Goal: Communication & Community: Answer question/provide support

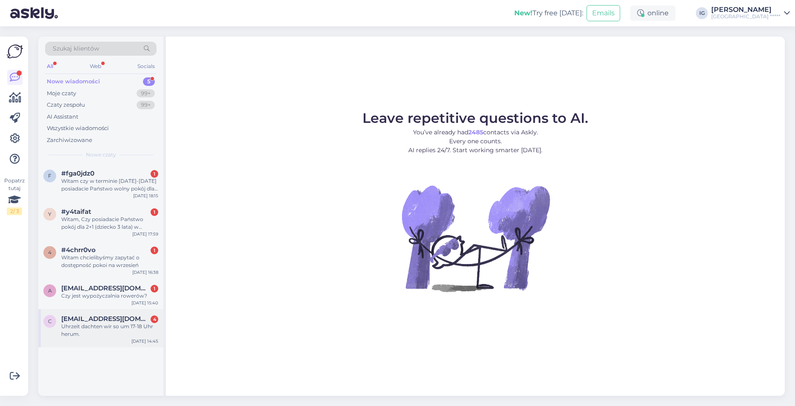
click at [92, 320] on span "[EMAIL_ADDRESS][DOMAIN_NAME]" at bounding box center [105, 319] width 88 height 8
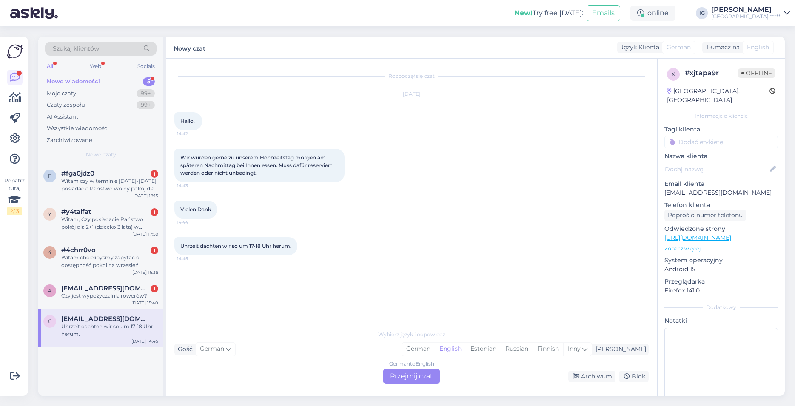
click at [408, 372] on div "German to English Przejmij czat" at bounding box center [411, 376] width 57 height 15
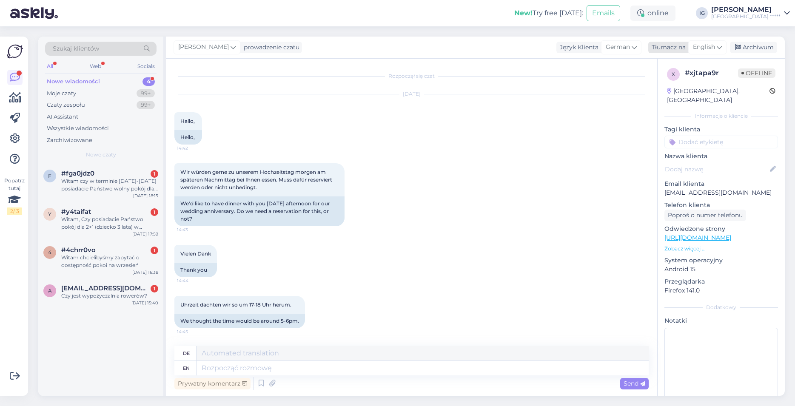
click at [708, 50] on span "English" at bounding box center [704, 47] width 22 height 9
type input "po"
click at [673, 86] on link "Polish" at bounding box center [687, 85] width 94 height 14
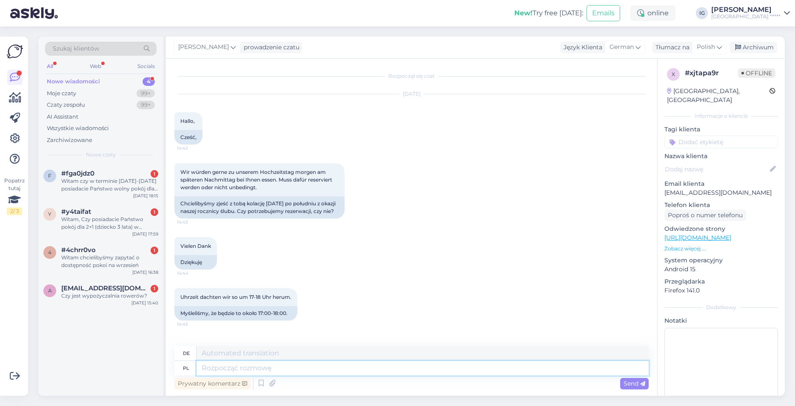
click at [220, 366] on textarea at bounding box center [422, 368] width 452 height 14
type textarea "Dzień"
type textarea "Tag"
type textarea "Dzień dobry,"
type textarea "Guten Morgen,"
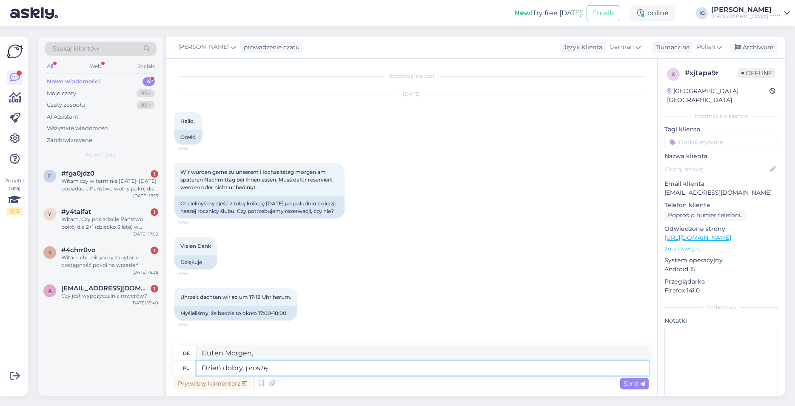
type textarea "Dzień dobry, proszę"
type textarea "Guten Morgen, bitte"
type textarea "Dzień dobry, proszę o informację"
type textarea "Guten Morgen, bitte geben Sie mir einige Informationen"
type textarea "Dzień dobry, proszę o informację czy"
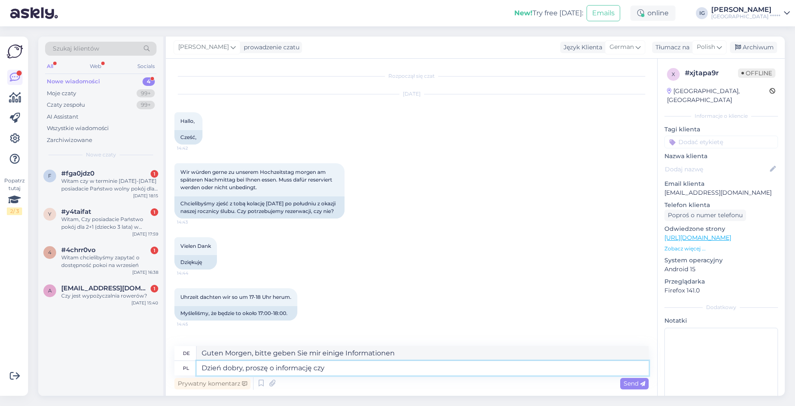
type textarea "Guten Morgen, bitte lassen Sie mich wissen, ob"
type textarea "Dzień dobry, proszę o informację czy państwo"
type textarea "Guten Morgen, bitte lassen Sie mich wissen, ob Sie"
type textarea "Dzień dobry, proszę o informację czy"
type textarea "Guten Morgen, bitte lassen Sie mich wissen, ob"
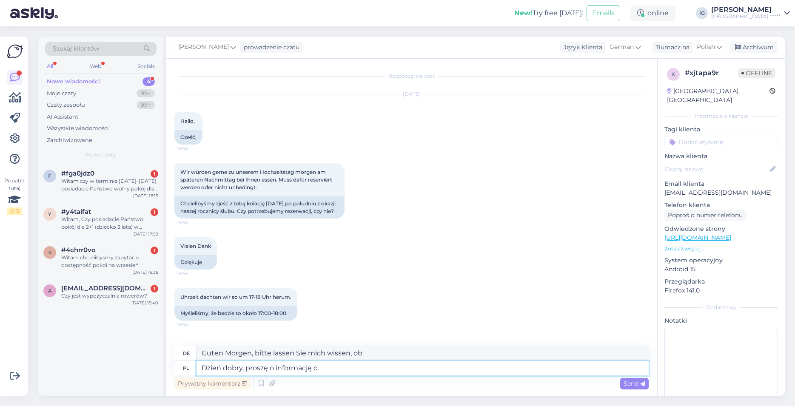
type textarea "Dzień dobry, proszę o informację"
type textarea "Guten Morgen, bitte geben Sie mir einige Informationen"
type textarea "Dzień dobry, proszę o informację czy"
type textarea "Guten Morgen, bitte lassen Sie mich wissen, ob"
type textarea "Dzień dobry, proszę o informację czy Państwo"
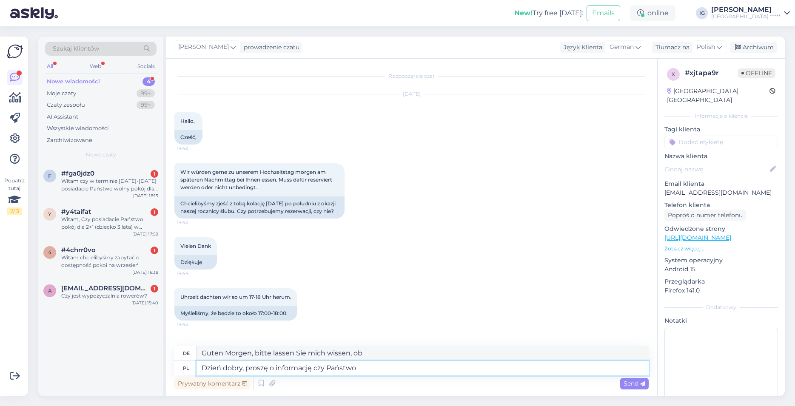
type textarea "Guten Morgen, bitte lassen Sie mich wissen, ob Sie"
type textarea "Dzień dobry, proszę o informację czy Państwo są naszymi"
type textarea "Guten Morgen, bitte lassen Sie mich wissen, ob Sie unser"
type textarea "Dzień dobry, proszę o informację czy Państwo są naszymi gość"
type textarea "Guten Morgen, bitte lassen Sie mich wissen, ob Sie unsere Gäste sind"
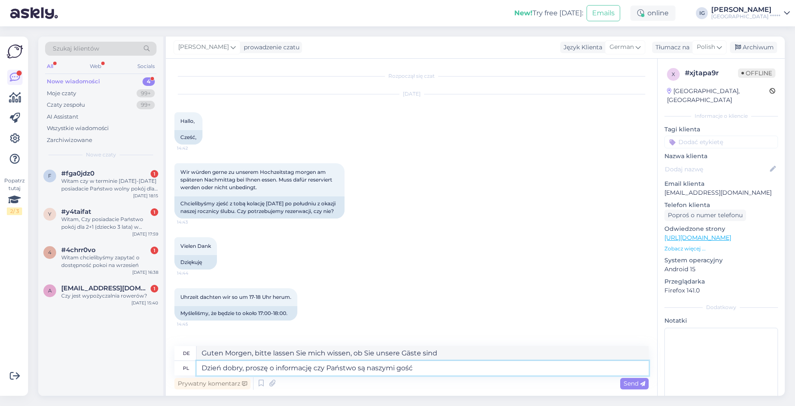
type textarea "Dzień dobry, proszę o informację czy Państwo są naszymi gośćm"
type textarea "Guten Morgen, bitte lassen Sie mich wissen, ob Sie unser Gast sind"
type textarea "Dzień dobry, proszę o informację czy Państwo są naszymi gośćmi c"
type textarea "Guten Morgen, bitte lassen Sie mich wissen, ob Sie unsere Gäste sind"
type textarea "Dzień dobry, proszę o informację czy Państwo są naszymi gośćmi czy"
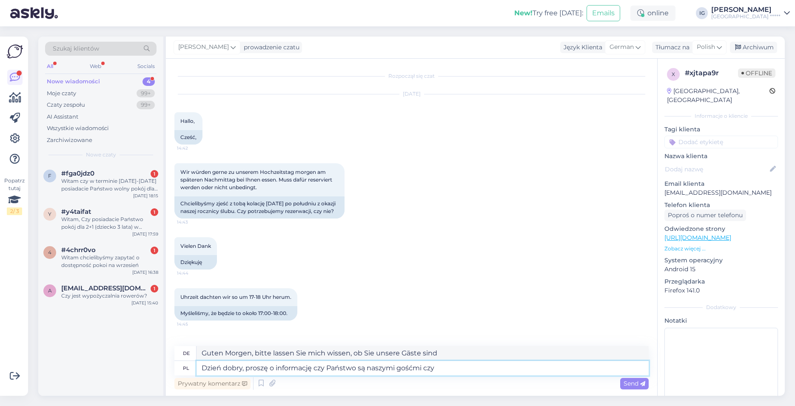
type textarea "Guten Morgen, bitte lassen Sie mich wissen, ob Sie unsere Gäste sind oder nicht."
type textarea "Dzień dobry, proszę o informację czy Państwo są naszymi gośćmi czy też macie"
type textarea "Guten Morgen, bitte lassen Sie mich wissen, ob Sie unsere Gäste sind oder ob Sie"
type textarea "Dzień dobry, proszę o informację czy Państwo są naszymi gośćmi czy też macie Pa…"
type textarea "Guten Morgen, lassen Sie mich bitte wissen, ob Sie unsere Gäste sind oder ob Si…"
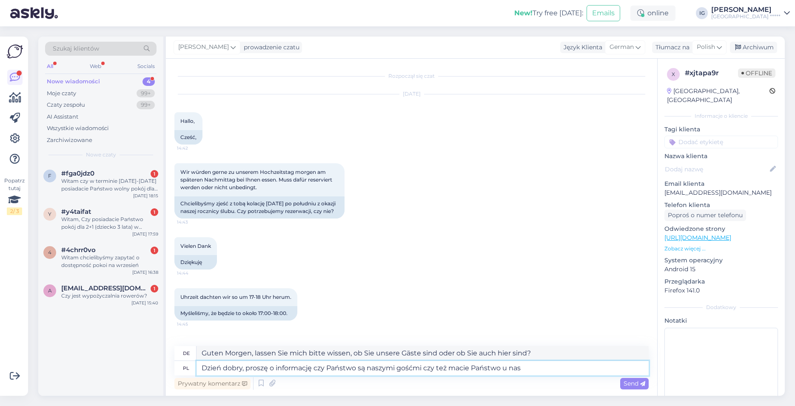
type textarea "Dzień dobry, proszę o informację czy Państwo są naszymi gośćmi czy też macie Pa…"
type textarea "Guten Morgen, bitte lassen Sie mich wissen, ob Sie unsere Gäste sind oder bei u…"
type textarea "Dzień dobry, proszę o informację czy Państwo są naszymi gośćmi czy też macie Pa…"
type textarea "Guten Morgen, lassen Sie mich bitte wissen, ob Sie unsere Gäste sind oder eine …"
type textarea "Dzień dobry, proszę o informację czy Państwo są naszymi gośćmi czy też macie Pa…"
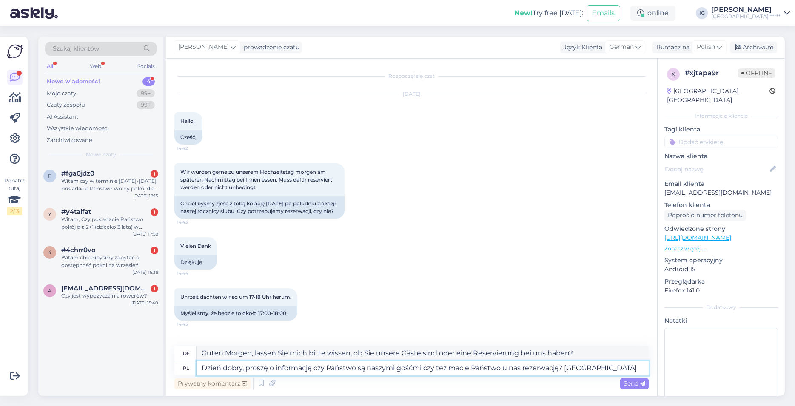
type textarea "Guten Morgen, bitte lassen Sie mich wissen, ob Sie unsere Gäste sind oder ob Si…"
type textarea "Dzień dobry, proszę o informację czy Państwo są naszymi gośćmi czy też macie Pa…"
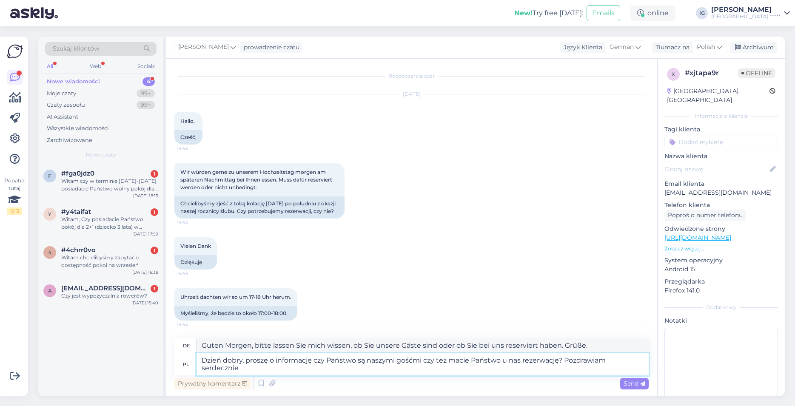
type textarea "Guten Morgen, bitte lassen Sie mich wissen, ob Sie unsere Gäste sind oder eine …"
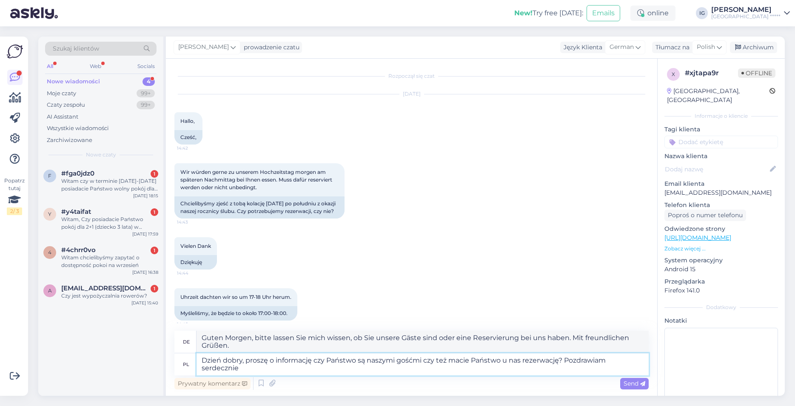
type textarea "Dzień dobry, proszę o informację czy Państwo są naszymi gośćmi czy też macie Pa…"
type textarea "Guten Morgen, könnten Sie mir bitte mitteilen, ob Sie unsere Gäste sind oder ob…"
type textarea "Dzień dobry, proszę o informację czy Państwo są naszymi gośćmi czy też macie Pa…"
click at [633, 384] on span "Send" at bounding box center [634, 384] width 22 height 8
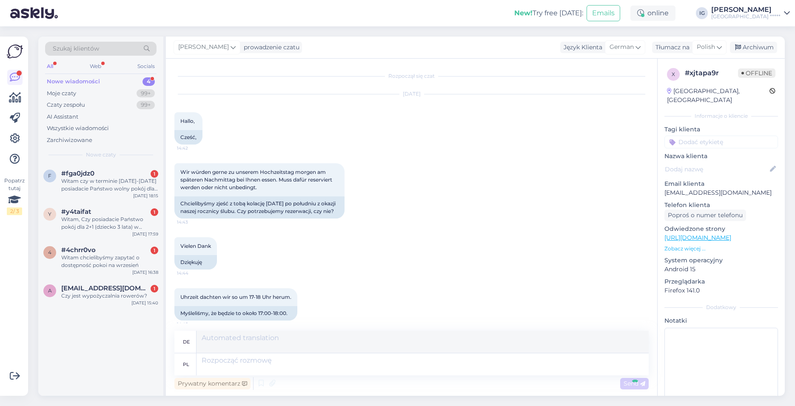
scroll to position [91, 0]
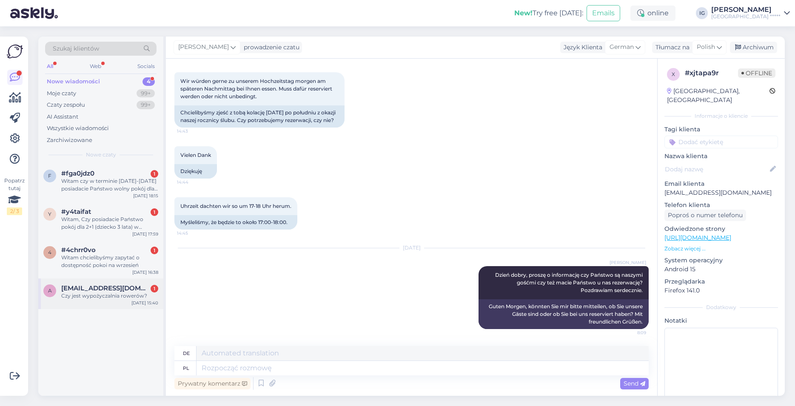
click at [98, 287] on span "[EMAIL_ADDRESS][DOMAIN_NAME]" at bounding box center [105, 288] width 88 height 8
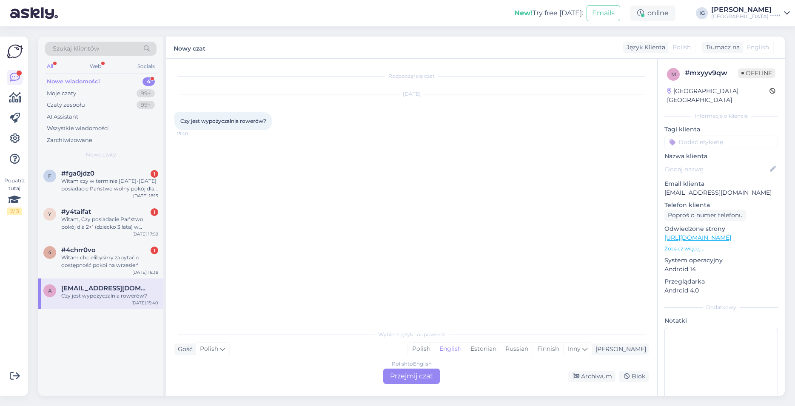
click at [402, 377] on div "Polish to English Przejmij czat" at bounding box center [411, 376] width 57 height 15
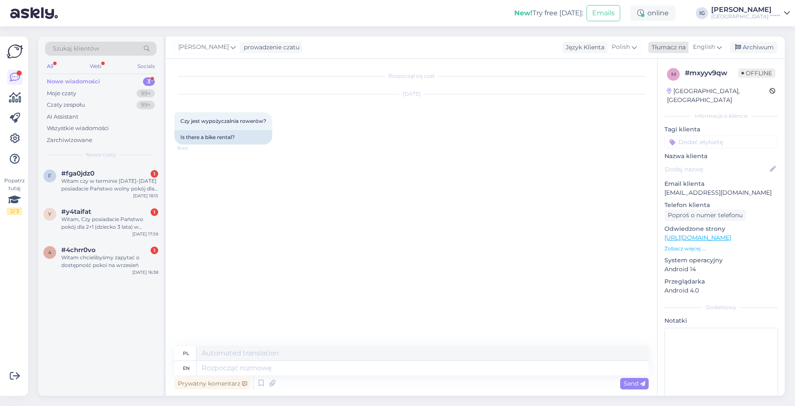
click at [698, 48] on span "English" at bounding box center [704, 47] width 22 height 9
click at [674, 85] on link "Polish" at bounding box center [687, 85] width 94 height 14
click at [204, 360] on textarea at bounding box center [411, 367] width 474 height 18
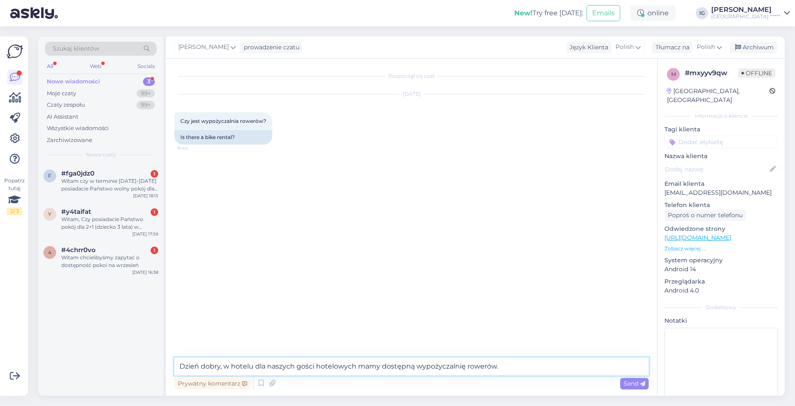
click at [511, 370] on textarea "Dzień dobry, w hotelu dla naszych gości hotelowych mamy dostępną wypożyczalnię …" at bounding box center [411, 367] width 474 height 18
click at [498, 365] on textarea "Dzień dobry, w hotelu dla naszych gości hotelowych mamy dostępną wypożyczalnię …" at bounding box center [411, 367] width 474 height 18
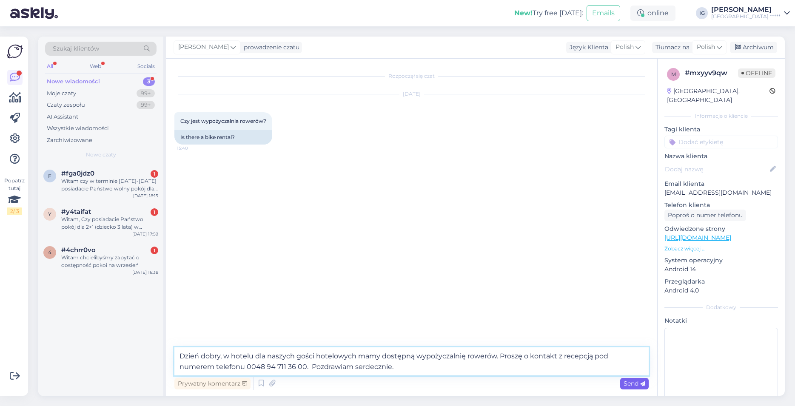
type textarea "Dzień dobry, w hotelu dla naszych gości hotelowych mamy dostępną wypożyczalnię …"
click at [631, 381] on span "Send" at bounding box center [634, 384] width 22 height 8
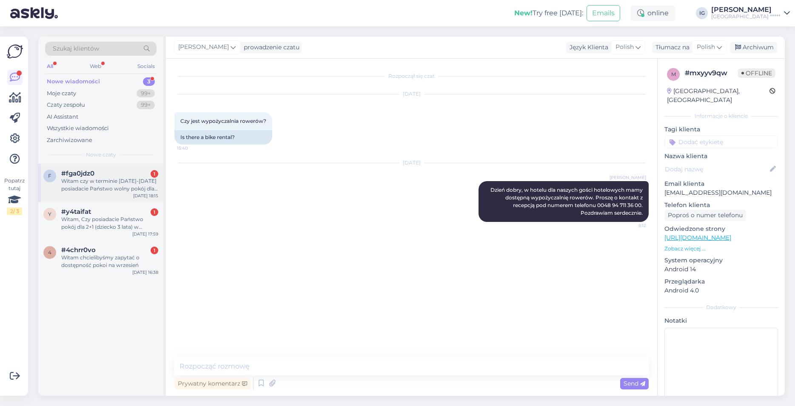
click at [62, 174] on span "#fga0jdz0" at bounding box center [77, 174] width 33 height 8
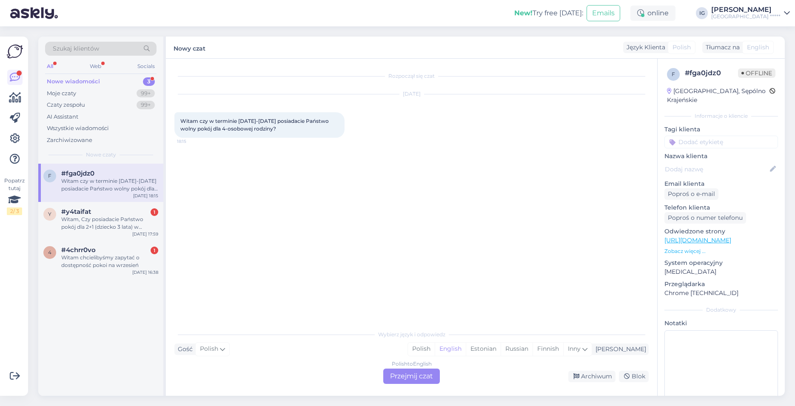
click at [408, 375] on div "Polish to English Przejmij czat" at bounding box center [411, 376] width 57 height 15
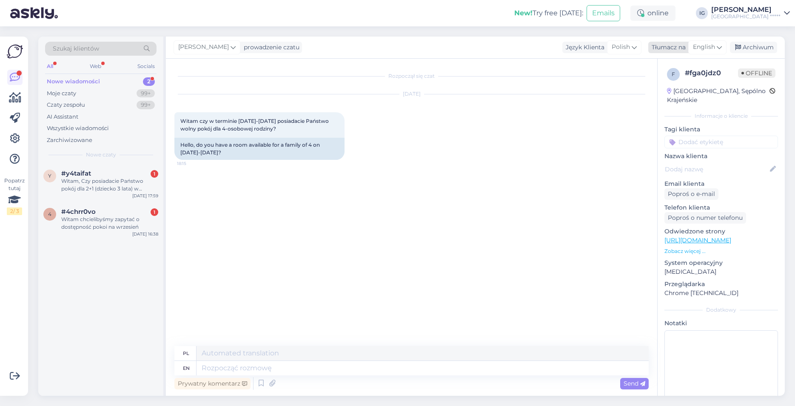
click at [715, 47] on div "English" at bounding box center [707, 47] width 38 height 14
click at [668, 86] on link "Polish" at bounding box center [687, 85] width 94 height 14
click at [202, 367] on textarea at bounding box center [411, 367] width 474 height 18
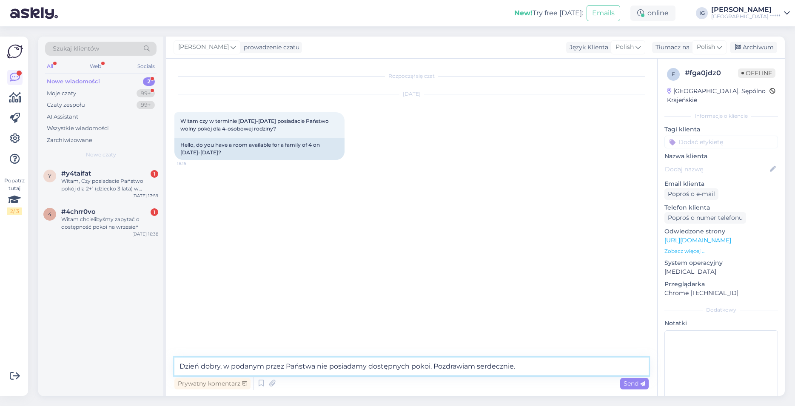
drag, startPoint x: 527, startPoint y: 366, endPoint x: 145, endPoint y: 375, distance: 382.4
click at [174, 375] on textarea "Dzień dobry, w podanym przez Państwa nie posiadamy dostępnych pokoi. Pozdrawiam…" at bounding box center [411, 367] width 474 height 18
type textarea "Dzień dobry, w podanym przez Państwa nie posiadamy dostępnych pokoi. Pozdrawiam…"
click at [626, 383] on span "Send" at bounding box center [634, 384] width 22 height 8
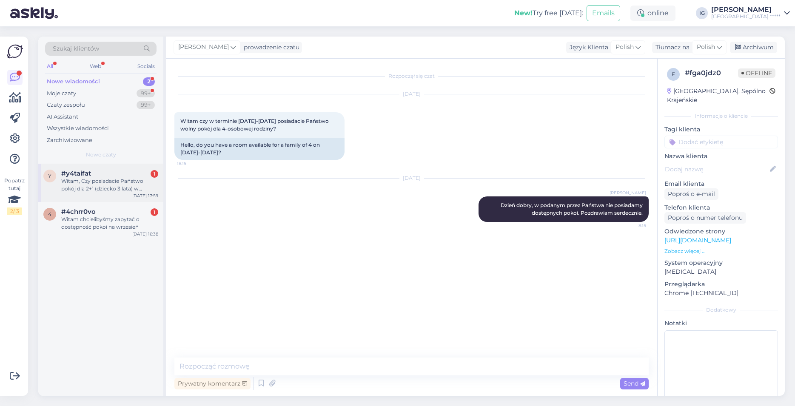
click at [90, 186] on div "Witam, Czy posiadacie Państwo pokój dla 2+1 (dziecko 3 lata) w terminie [DATE]-…" at bounding box center [109, 184] width 97 height 15
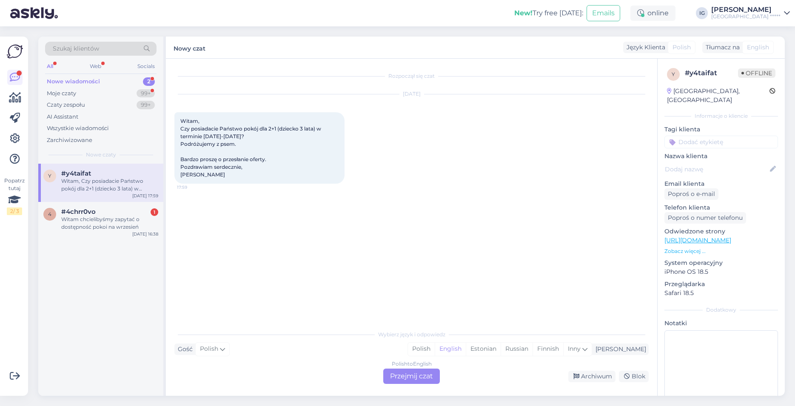
click at [431, 372] on div "Polish to English Przejmij czat" at bounding box center [411, 376] width 57 height 15
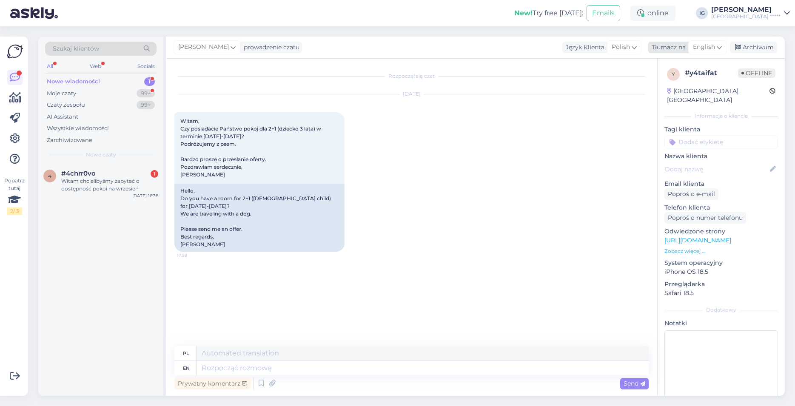
click at [701, 46] on span "English" at bounding box center [704, 47] width 22 height 9
click at [660, 84] on link "Polish" at bounding box center [687, 85] width 94 height 14
paste textarea "Dzień dobry, w podanym przez Państwa nie posiadamy dostępnych pokoi. Pozdrawiam…"
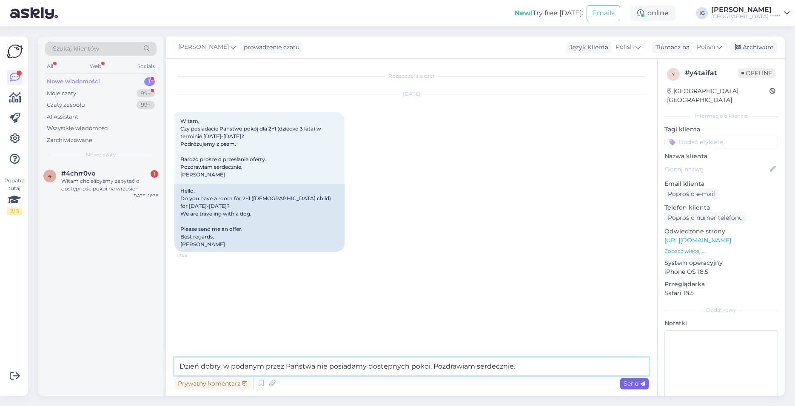
type textarea "Dzień dobry, w podanym przez Państwa nie posiadamy dostępnych pokoi. Pozdrawiam…"
click at [633, 384] on span "Send" at bounding box center [634, 384] width 22 height 8
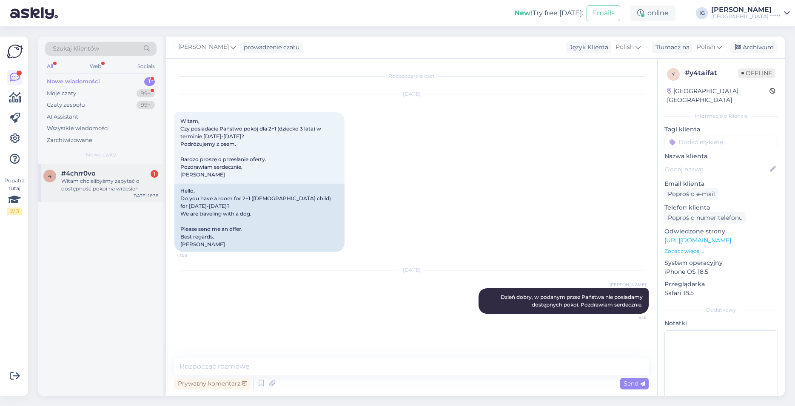
click at [60, 174] on div "4 #4chrr0vo 1 Witam chcielibyśmy zapytać o dostępność pokoi na wrzesień" at bounding box center [100, 181] width 115 height 23
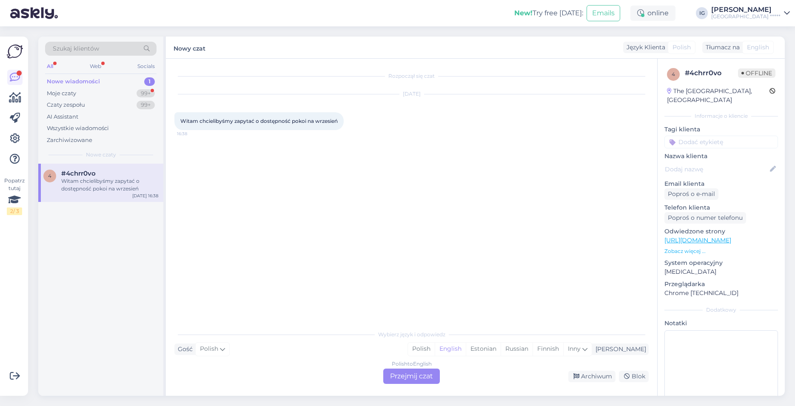
click at [401, 374] on div "Polish to English Przejmij czat" at bounding box center [411, 376] width 57 height 15
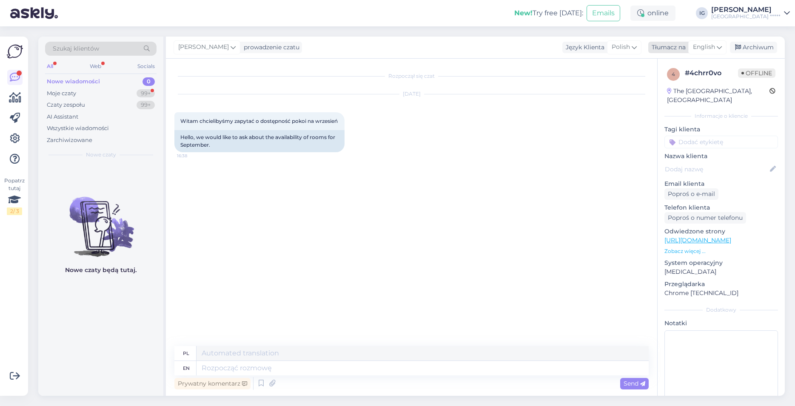
click at [706, 45] on span "English" at bounding box center [704, 47] width 22 height 9
click at [674, 85] on link "Polish" at bounding box center [687, 85] width 94 height 14
click at [213, 370] on textarea at bounding box center [411, 367] width 474 height 18
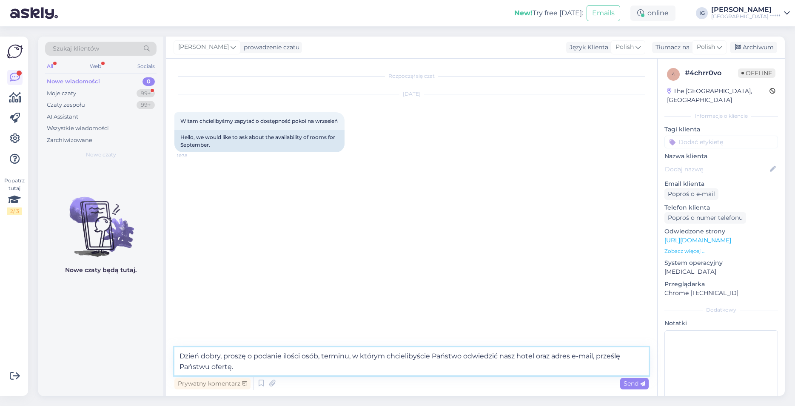
click at [257, 370] on textarea "Dzień dobry, proszę o podanie ilości osób, terminu, w którym chcielibyście Pańs…" at bounding box center [411, 361] width 474 height 28
type textarea "Dzień dobry, proszę o podanie ilości osób, terminu, w którym chcielibyście Pańs…"
click at [638, 382] on span "Send" at bounding box center [634, 384] width 22 height 8
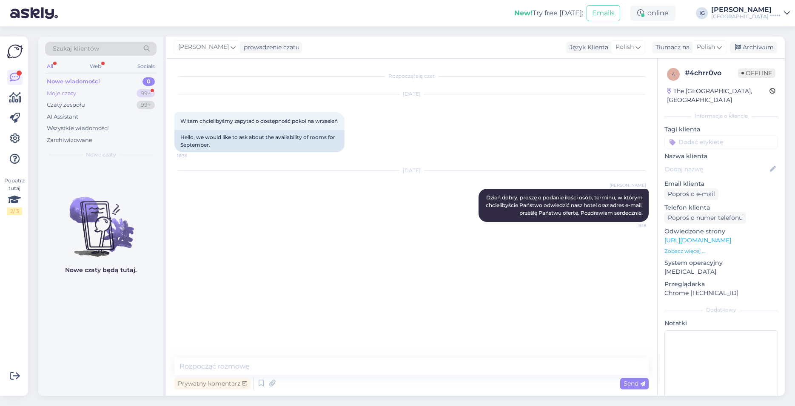
click at [82, 92] on div "Moje czaty 99+" at bounding box center [100, 94] width 111 height 12
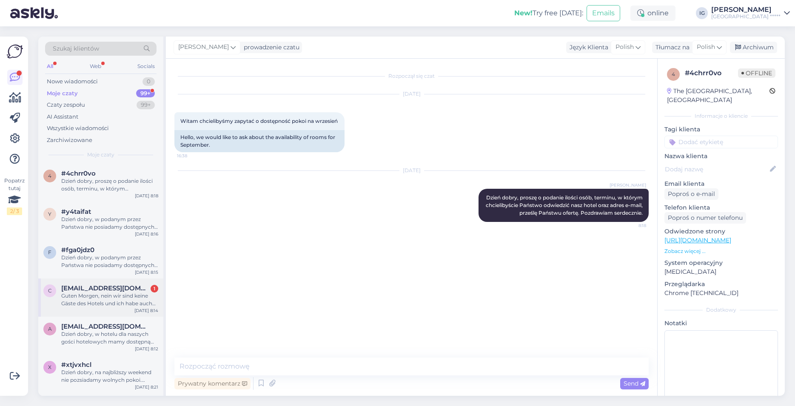
click at [91, 297] on div "Guten Morgen, nein wir sind keine Gäste des Hotels und ich habe auch noch nicht…" at bounding box center [109, 299] width 97 height 15
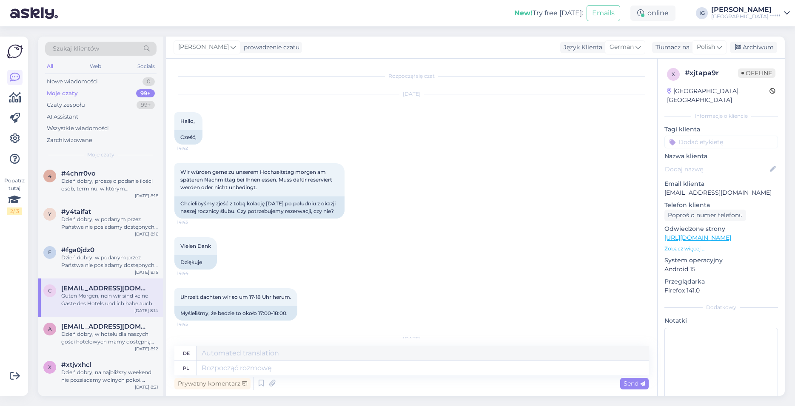
scroll to position [157, 0]
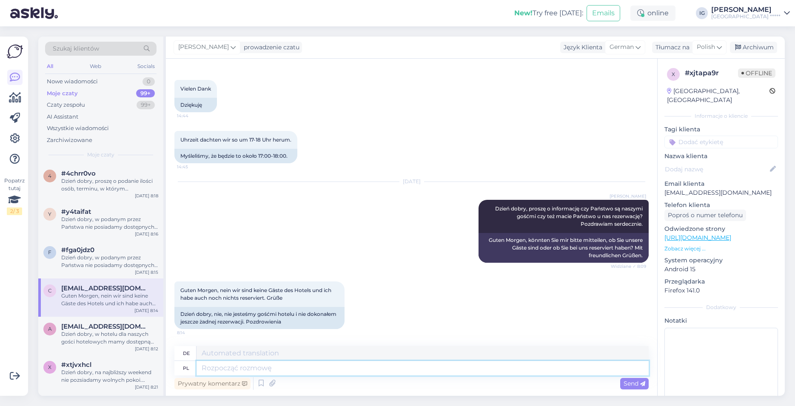
click at [220, 367] on textarea at bounding box center [422, 368] width 452 height 14
type textarea "w"
type textarea "In"
type textarea "w celu"
type textarea "um zu"
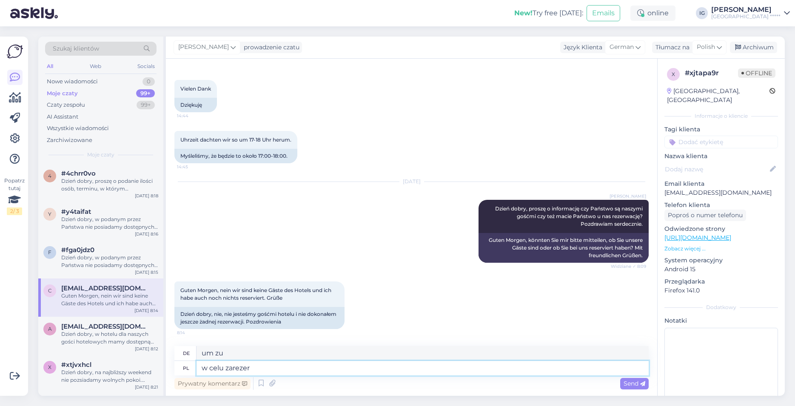
type textarea "w celu zarezerw"
type textarea "für Reservierungen"
type textarea "w celu zarezerwowania"
type textarea "eine Reservierung vornehmen"
type textarea "w celu zarezerwowania stolika"
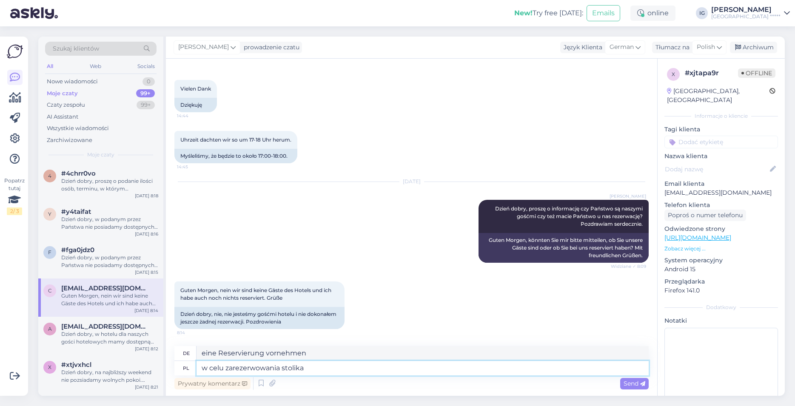
type textarea "einen Tisch reservieren"
type textarea "w celu zarezerwowania stolika w"
type textarea "einen Tisch reservieren bei"
type textarea "w celu zarezerwowania stolika w Restauracji"
type textarea "einen Tisch im Restaurant reservieren"
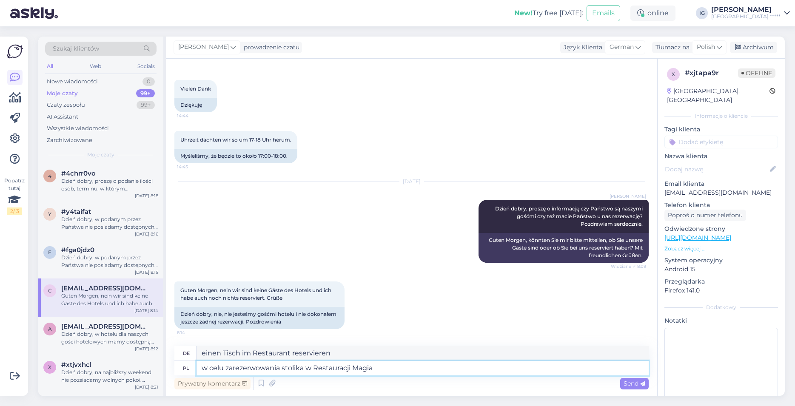
type textarea "w celu zarezerwowania stolika w Restauracji Magia"
type textarea "um einen Tisch im Restaurant Magia zu reservieren"
type textarea "w celu zarezerwowania stolika w Restauracji Magia Lubczyku"
type textarea "um einen Tisch im Restaurant Magia Lubczyku zu reservieren"
click at [207, 364] on textarea "w celu zarezerwowania stolika w Restauracji Magia Lubczyku" at bounding box center [422, 368] width 452 height 14
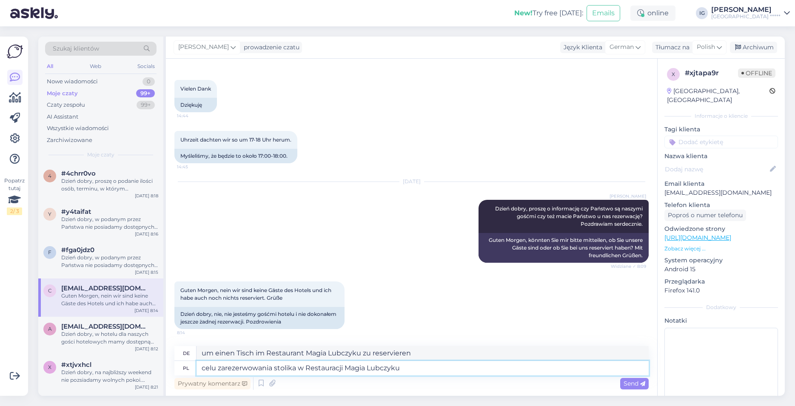
type textarea "W celu zarezerwowania stolika w Restauracji Magia Lubczyku"
type textarea "Um einen Tisch im Restaurant Magia Lubczyku zu reservieren"
click at [427, 367] on textarea "W celu zarezerwowania stolika w Restauracji Magia Lubczyku" at bounding box center [422, 368] width 452 height 14
type textarea "W celu zarezerwowania stolika w Restauracji Magia Lubczyku proszę"
type textarea "Um einen Tisch im Restaurant Magia Lubczyku zu reservieren,"
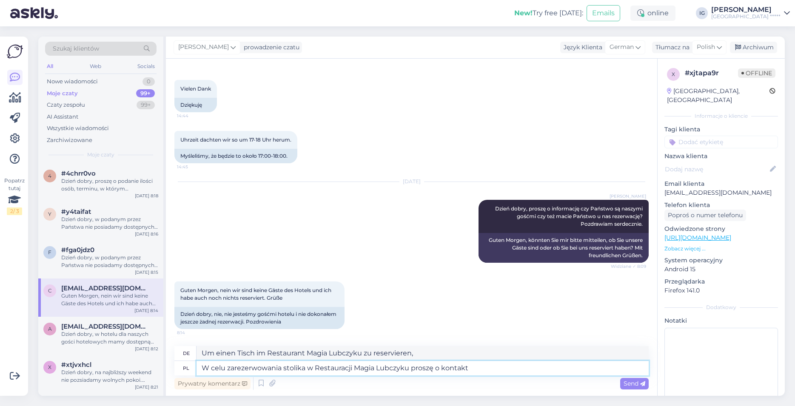
type textarea "W celu zarezerwowania stolika w Restauracji Magia Lubczyku proszę o kontakt"
type textarea "Um einen Tisch im Restaurant Magia Lubczyku zu reservieren, kontaktieren Sie un…"
type textarea "W celu zarezerwowania stolika w Restauracji Magia Lubczyku proszę o kontakt tel…"
type textarea "Um einen Tisch im Restaurant Magia Lubczyku zu reservieren, kontaktieren Sie un…"
type textarea "W celu zarezerwowania stolika w Restauracji Magia Lubczyku proszę o kontakt tel…"
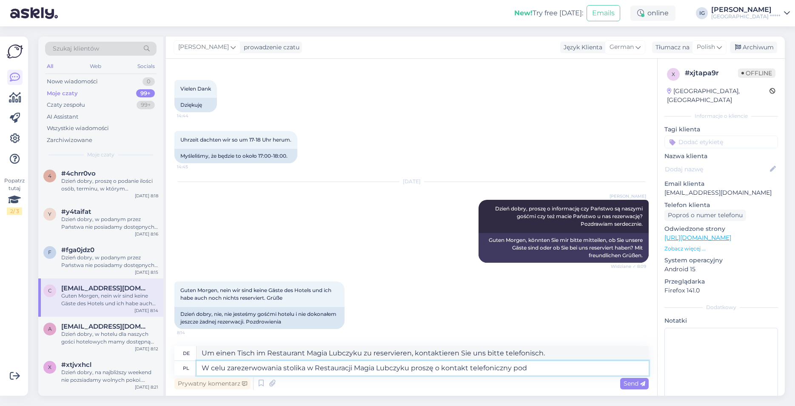
type textarea "Um einen Tisch im Restaurant Magia Lubczyku zu reservieren, kontaktieren Sie un…"
type textarea "W celu zarezerwowania stolika w Restauracji Magia Lubczyku proszę o kontakt tel…"
type textarea "Um einen Tisch im Restaurant Magia Lubczyku zu reservieren, kontaktieren Sie un…"
type textarea "W celu zarezerwowania stolika w Restauracji Magia Lubczyku proszę o kontakt tel…"
type textarea "Um einen Tisch im Restaurant Magia Lubczyku zu reservieren, kontaktieren Sie un…"
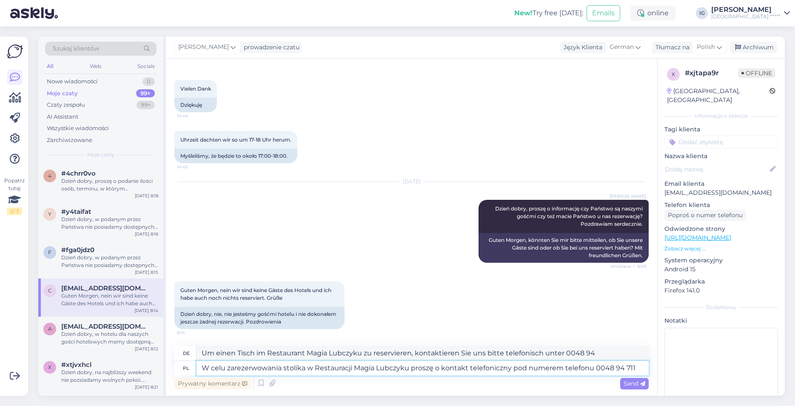
type textarea "W celu zarezerwowania stolika w Restauracji Magia Lubczyku proszę o kontakt tel…"
type textarea "Um einen Tisch im Restaurant Magia Lubczyku zu reservieren, kontaktieren Sie un…"
type textarea "W celu zarezerwowania stolika w Restauracji Magia Lubczyku proszę o kontakt tel…"
type textarea "Um einen Tisch im Restaurant Magia Lubczyku zu reservieren, kontaktieren Sie un…"
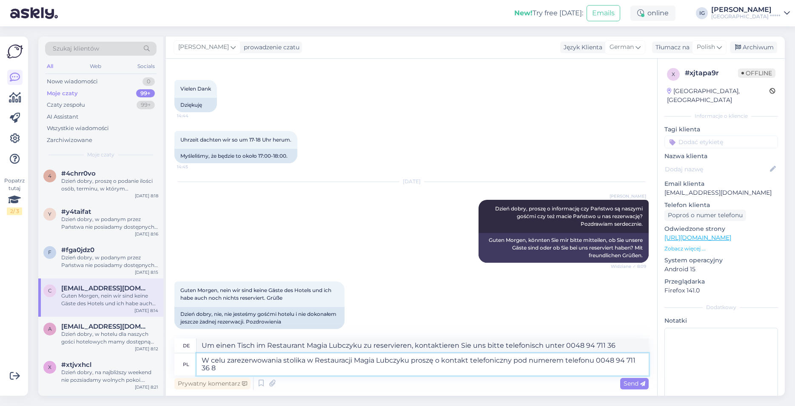
type textarea "W celu zarezerwowania stolika w Restauracji Magia Lubczyku proszę o kontakt tel…"
type textarea "Um einen Tisch im Restaurant Magia Lubczyku zu reservieren, kontaktieren Sie un…"
type textarea "W celu zarezerwowania stolika w Restauracji Magia Lubczyku proszę o kontakt tel…"
type textarea "Um einen Tisch im Restaurant Magia Lubczyku zu reservieren, kontaktieren Sie un…"
type textarea "W celu zarezerwowania stolika w Restauracji Magia Lubczyku proszę o kontakt tel…"
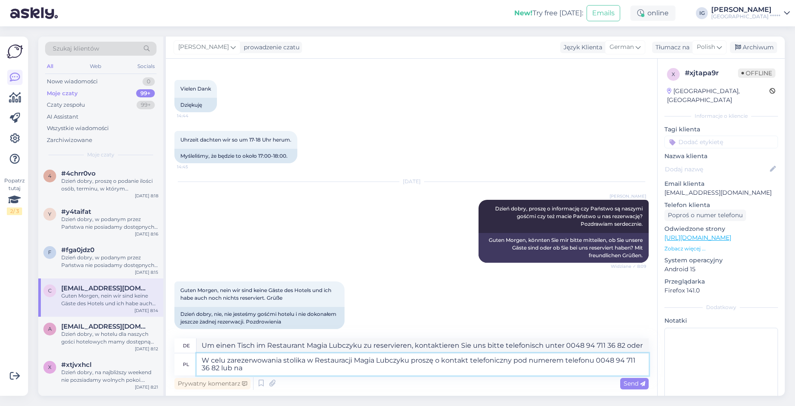
type textarea "Um einen Tisch im Restaurant Magia Lubczyku zu reservieren, kontaktieren Sie un…"
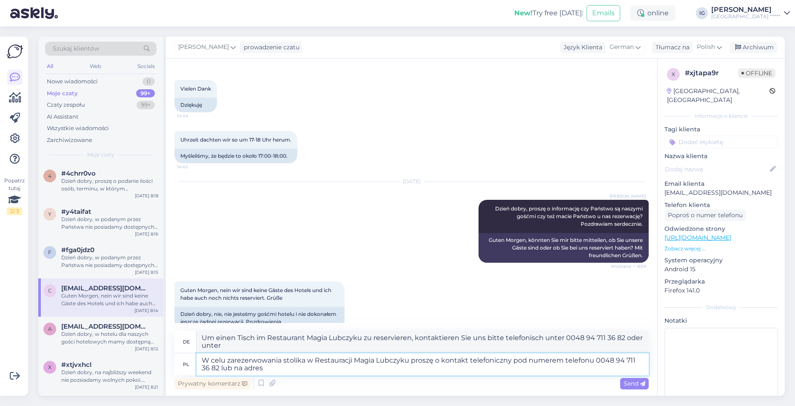
type textarea "W celu zarezerwowania stolika w Restauracji Magia Lubczyku proszę o kontakt tel…"
type textarea "Um einen Tisch im Restaurant Magia Lubczyku zu reservieren, kontaktieren Sie un…"
type textarea "W celu zarezerwowania stolika w Restauracji Magia Lubczyku proszę o kontakt tel…"
type textarea "Um einen Tisch im Restaurant Magia Lubczyku zu reservieren, kontaktieren Sie un…"
type textarea "W celu zarezerwowania stolika w Restauracji Magia Lubczyku proszę o kontakt tel…"
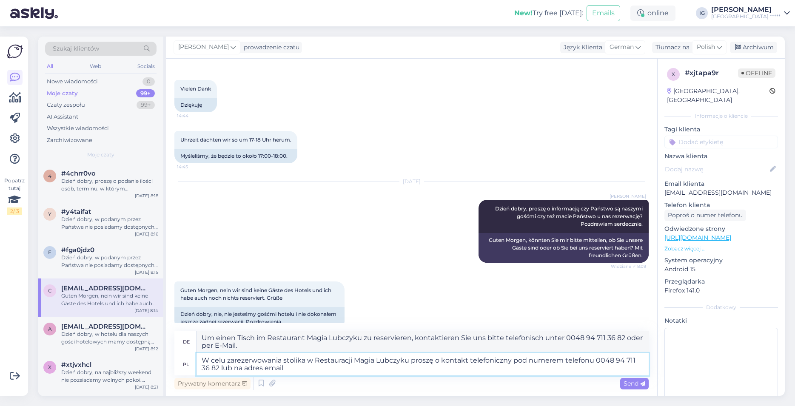
type textarea "Um einen Tisch im Restaurant Magia Lubczyku zu reservieren, kontaktieren Sie un…"
type textarea "W celu zarezerwowania stolika w Restauracji Magia Lubczyku proszę o kontakt tel…"
type textarea "Um einen Tisch im Restaurant Magia Lubczyku zu reservieren, kontaktieren Sie un…"
type textarea "W celu zarezerwowania stolika w Restauracji [PERSON_NAME] proszę o kontakt tele…"
type textarea "Um einen Tisch im Restaurant Magia Lubczyku zu reservieren, kontaktieren Sie un…"
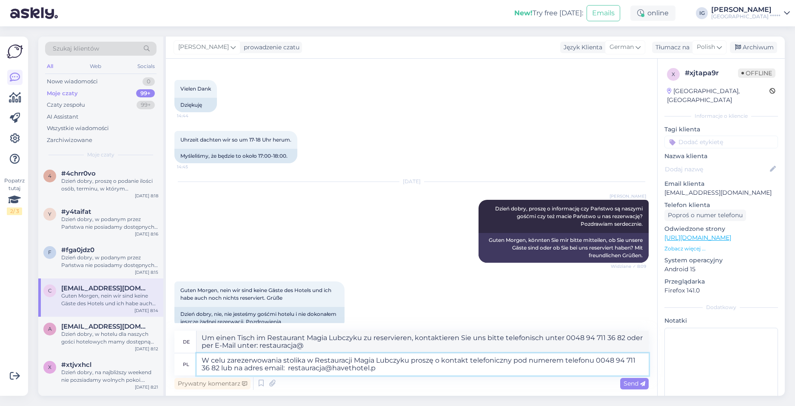
type textarea "W celu zarezerwowania stolika w Restauracji Magia Lubczyku proszę o kontakt tel…"
type textarea "Um einen Tisch im Restaurant Magia Lubczyku zu reservieren, kontaktieren Sie un…"
type textarea "W celu zarezerwowania stolika w Restauracji Magia Lubczyku proszę o kontakt tel…"
click at [632, 382] on span "Send" at bounding box center [634, 384] width 22 height 8
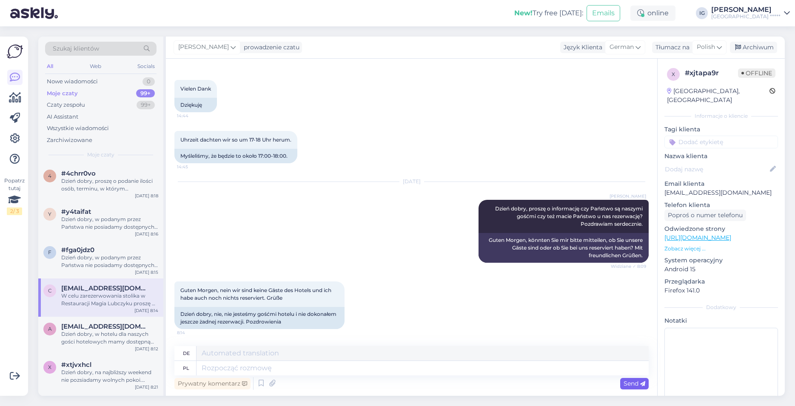
scroll to position [254, 0]
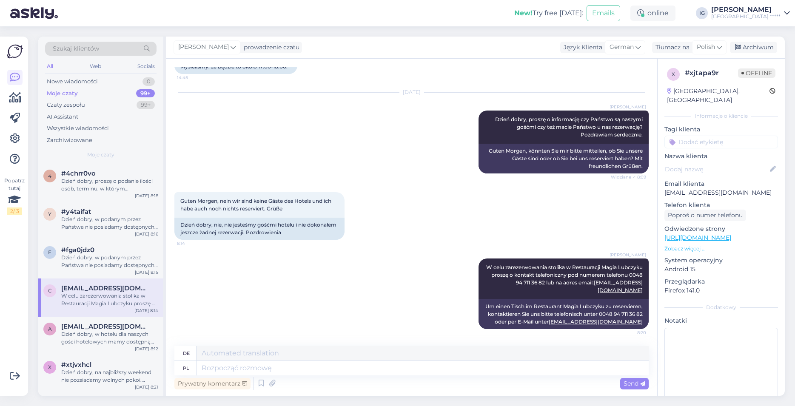
click at [198, 275] on div "[PERSON_NAME] W celu zarezerwowania stolika w Restauracji Magia Lubczyku proszę…" at bounding box center [411, 293] width 474 height 89
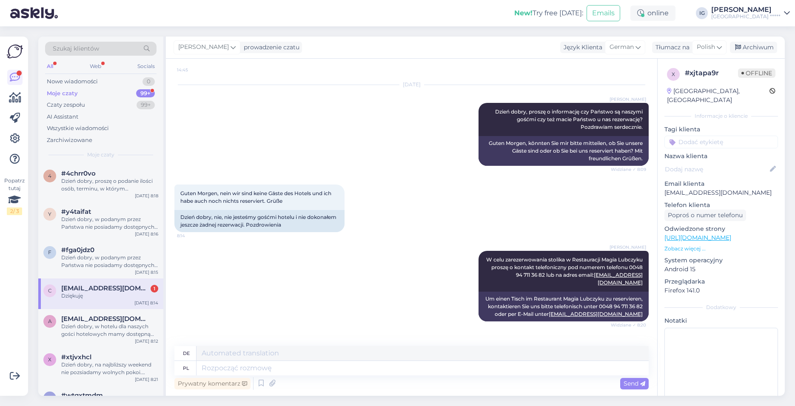
scroll to position [305, 0]
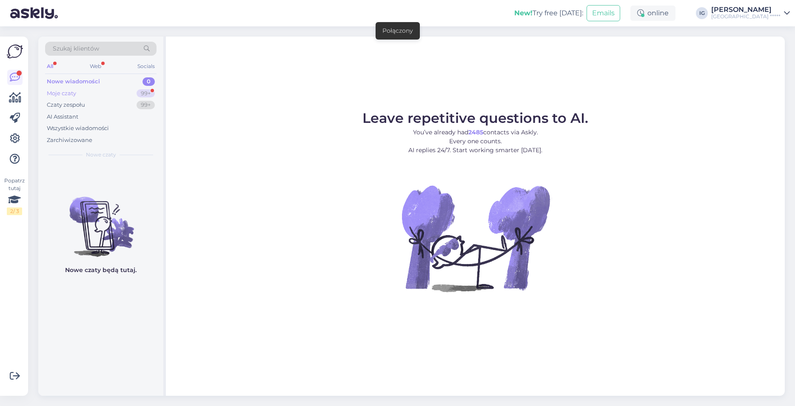
click at [87, 94] on div "Moje czaty 99+" at bounding box center [100, 94] width 111 height 12
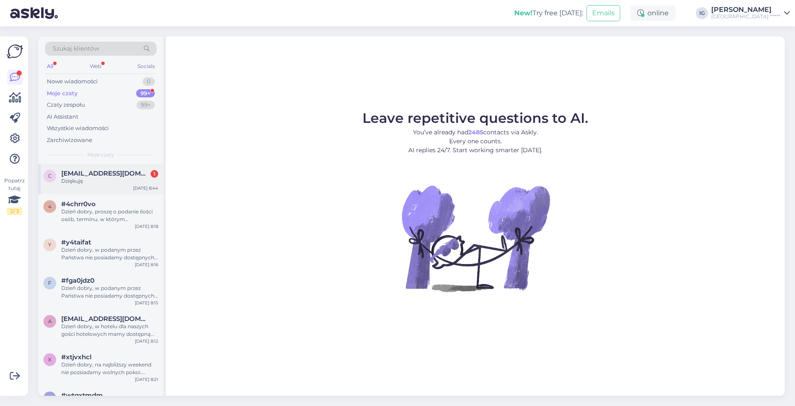
click at [102, 172] on span "[EMAIL_ADDRESS][DOMAIN_NAME]" at bounding box center [105, 174] width 88 height 8
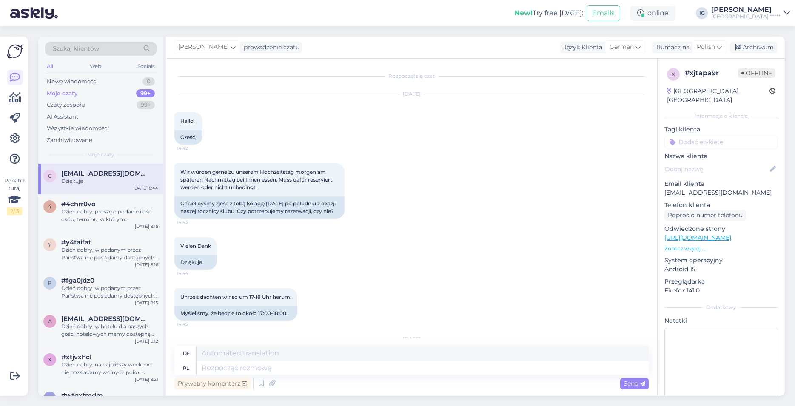
scroll to position [305, 0]
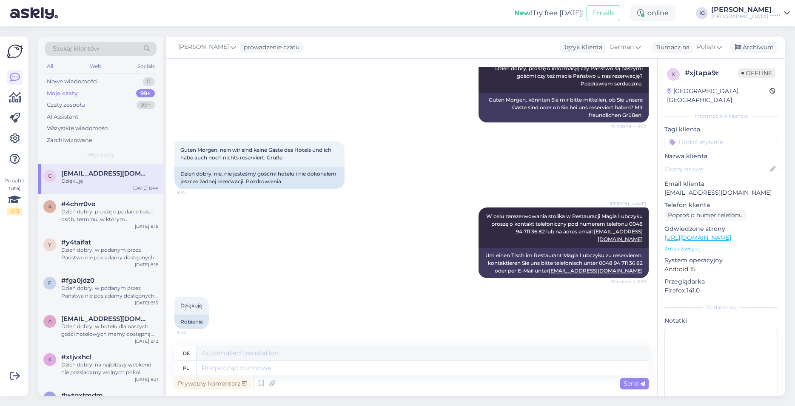
click at [242, 79] on div "Aug 11 2025 Izabela Gutkowska Dzień dobry, proszę o informację czy Państwo są n…" at bounding box center [411, 81] width 474 height 99
